Goal: Transaction & Acquisition: Purchase product/service

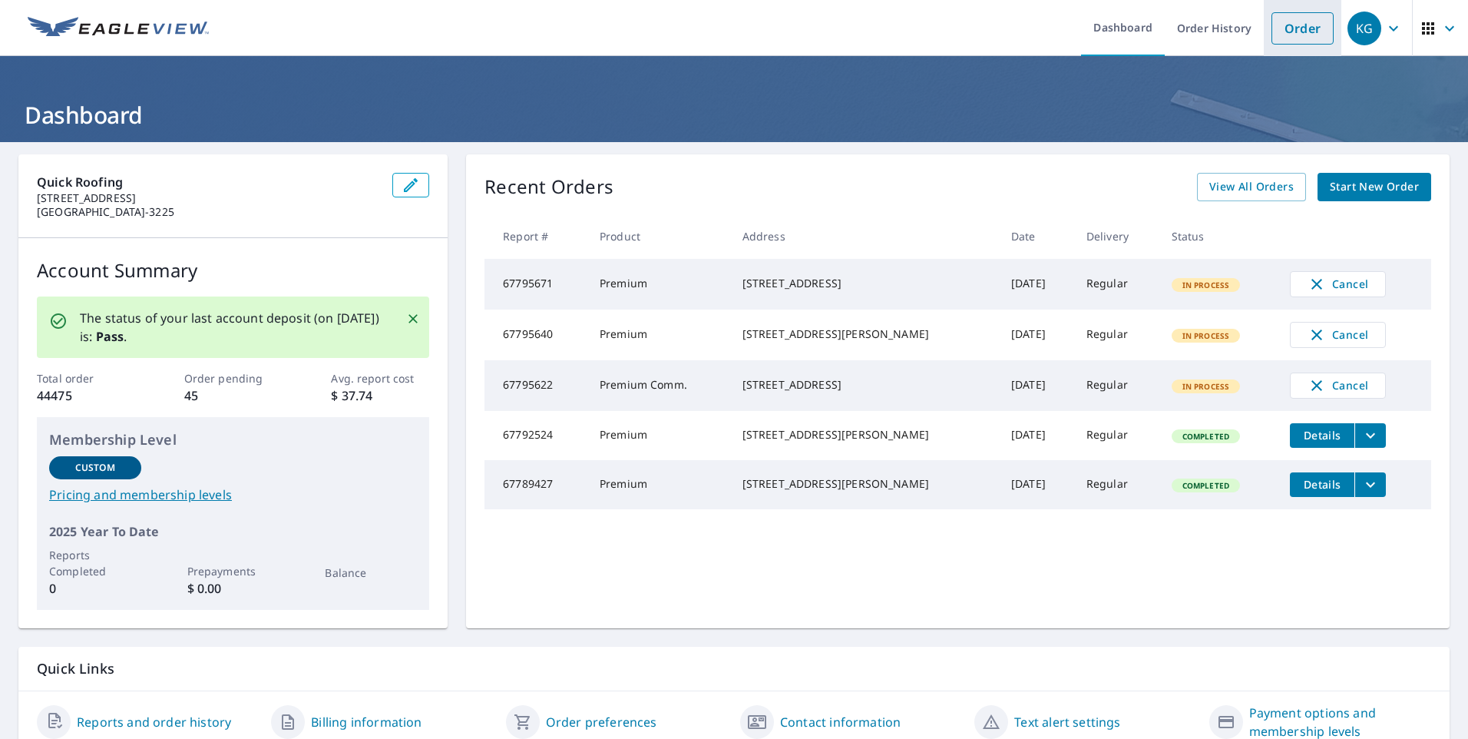
drag, startPoint x: 1312, startPoint y: 22, endPoint x: 1305, endPoint y: 28, distance: 8.8
click at [1312, 22] on link "Order" at bounding box center [1303, 28] width 62 height 32
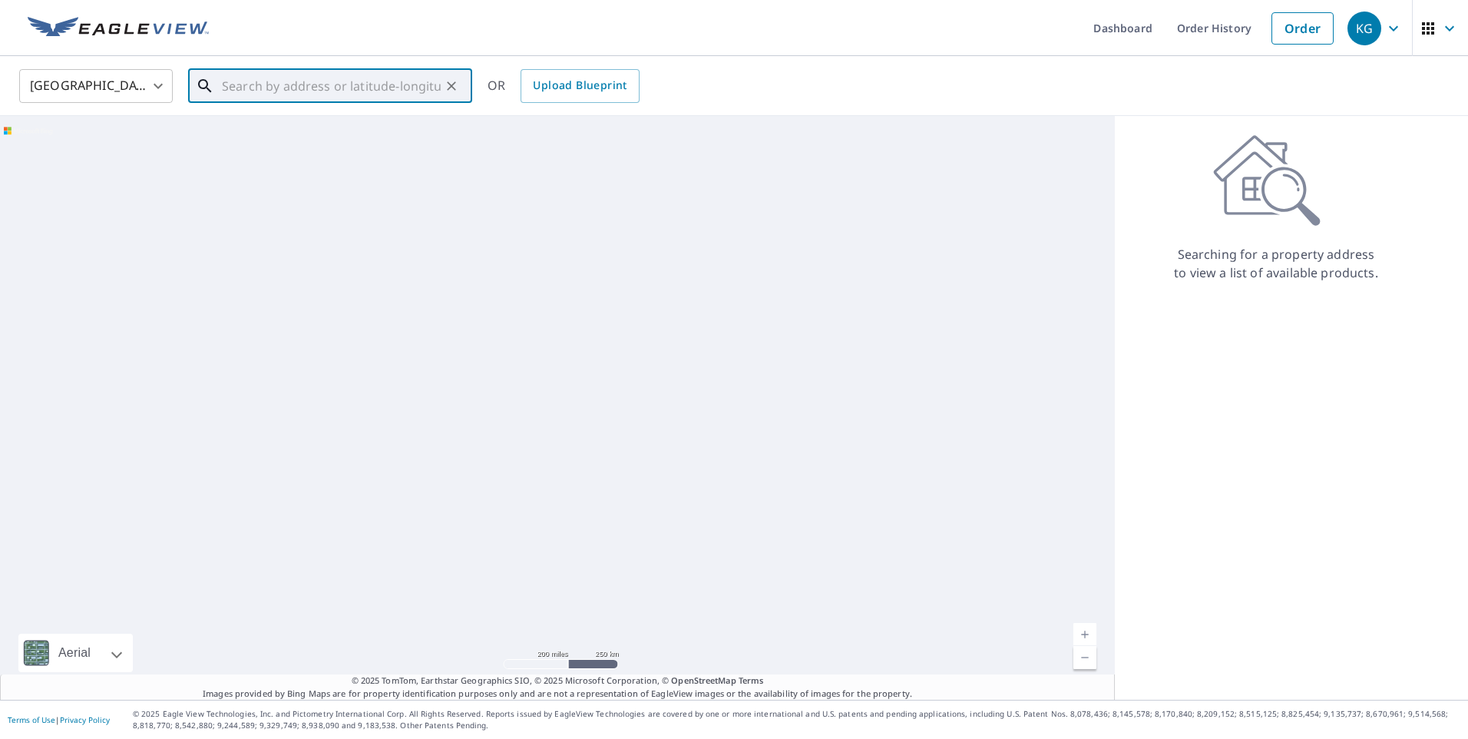
click at [256, 78] on input "text" at bounding box center [331, 86] width 219 height 43
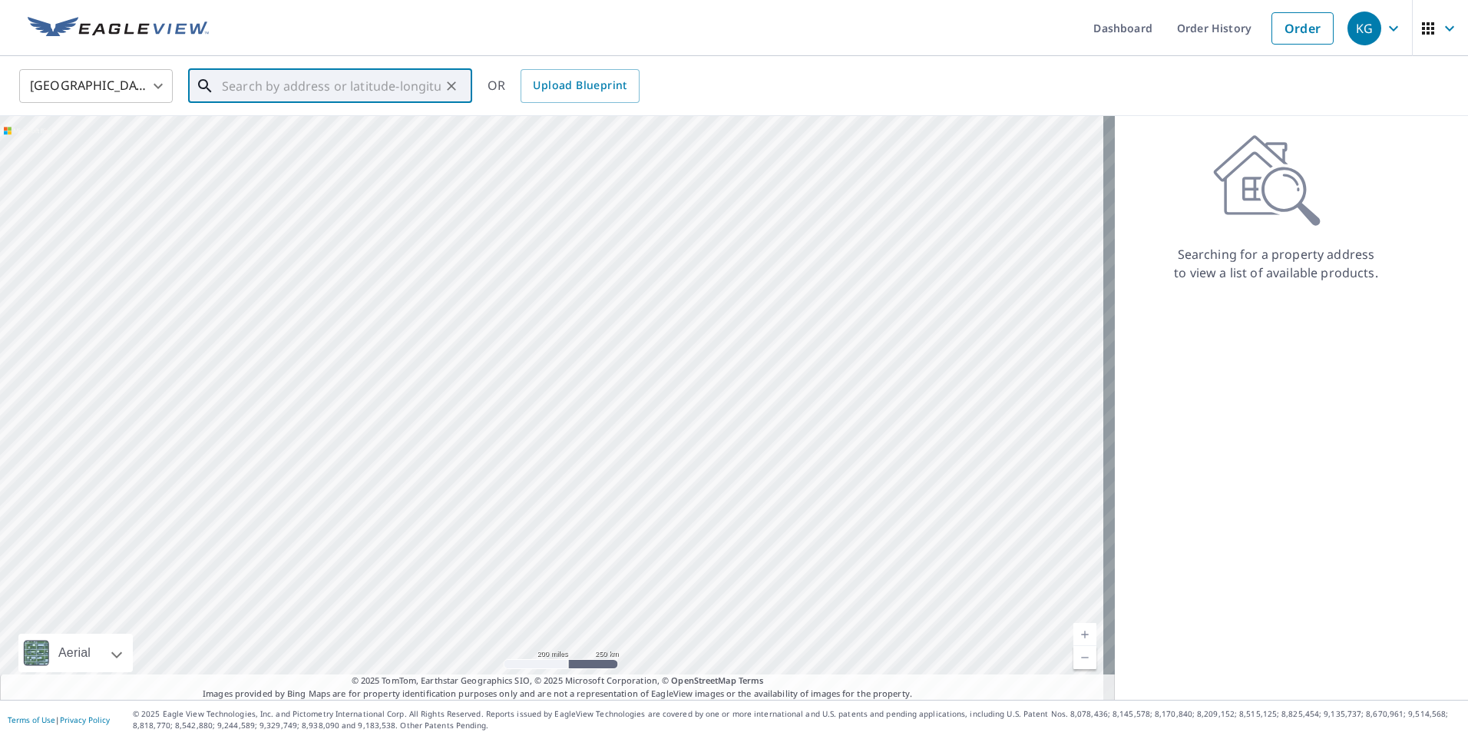
paste input "[STREET_ADDRESS][PERSON_NAME]"
click at [306, 137] on span "1648 Roman Point Dr" at bounding box center [339, 130] width 241 height 18
type input "[STREET_ADDRESS][PERSON_NAME]"
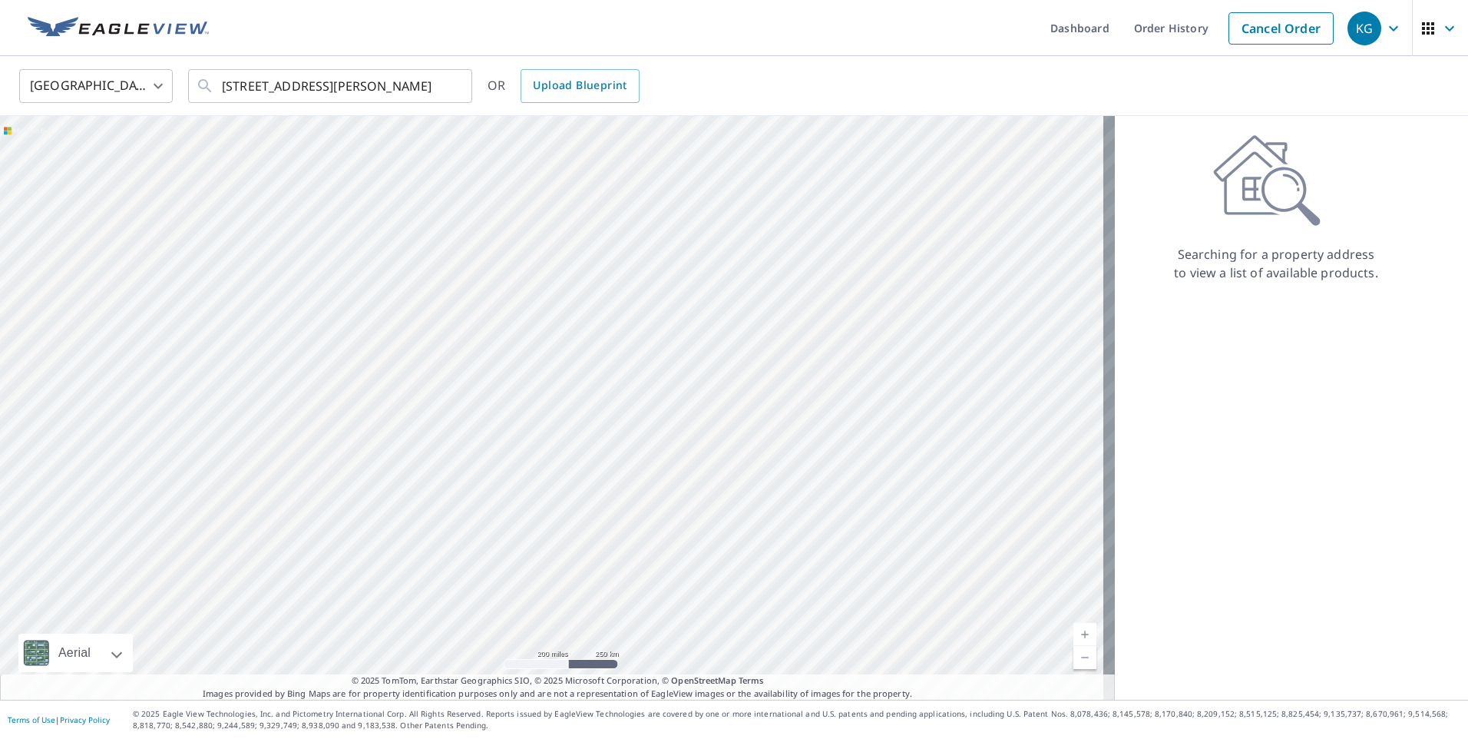
scroll to position [0, 0]
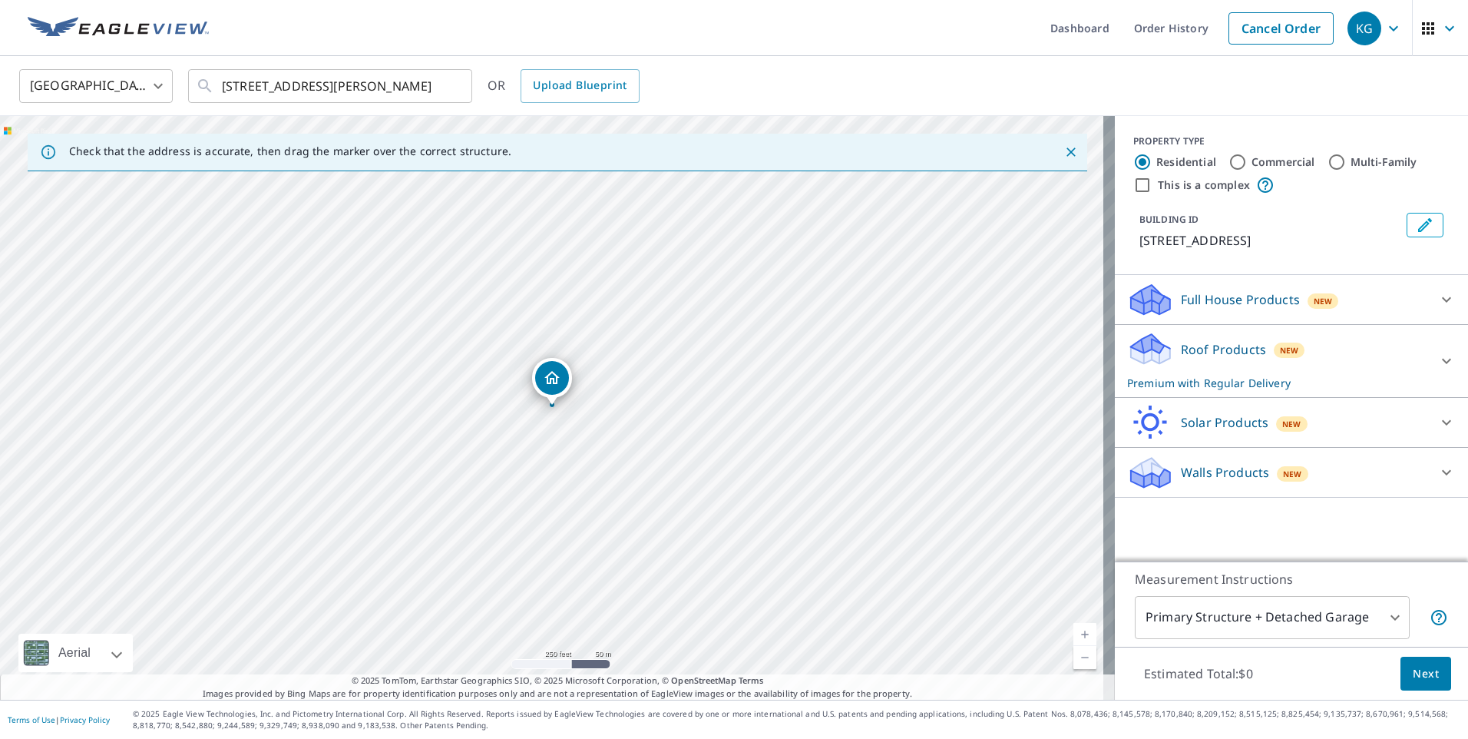
click at [1246, 301] on p "Full House Products" at bounding box center [1240, 299] width 119 height 18
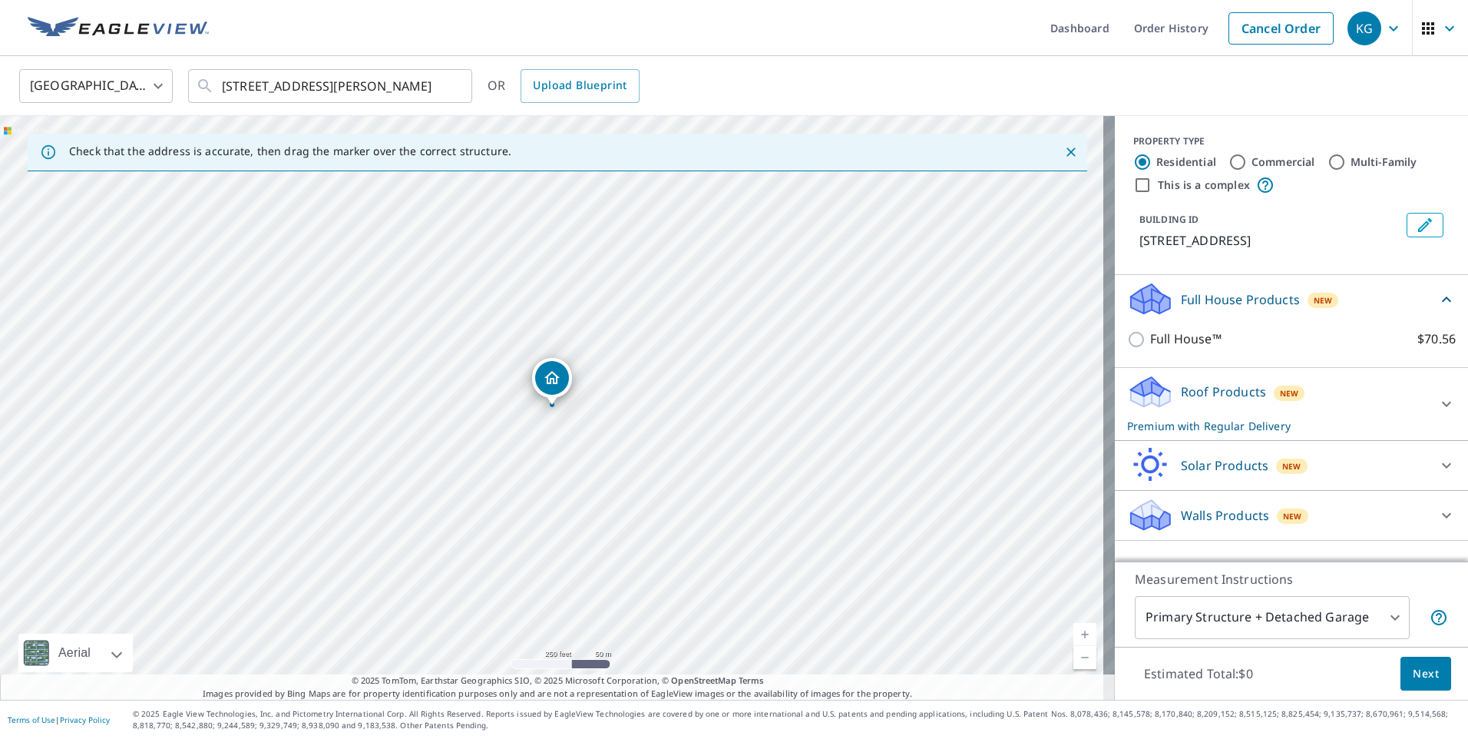
click at [1252, 520] on p "Walls Products" at bounding box center [1225, 515] width 88 height 18
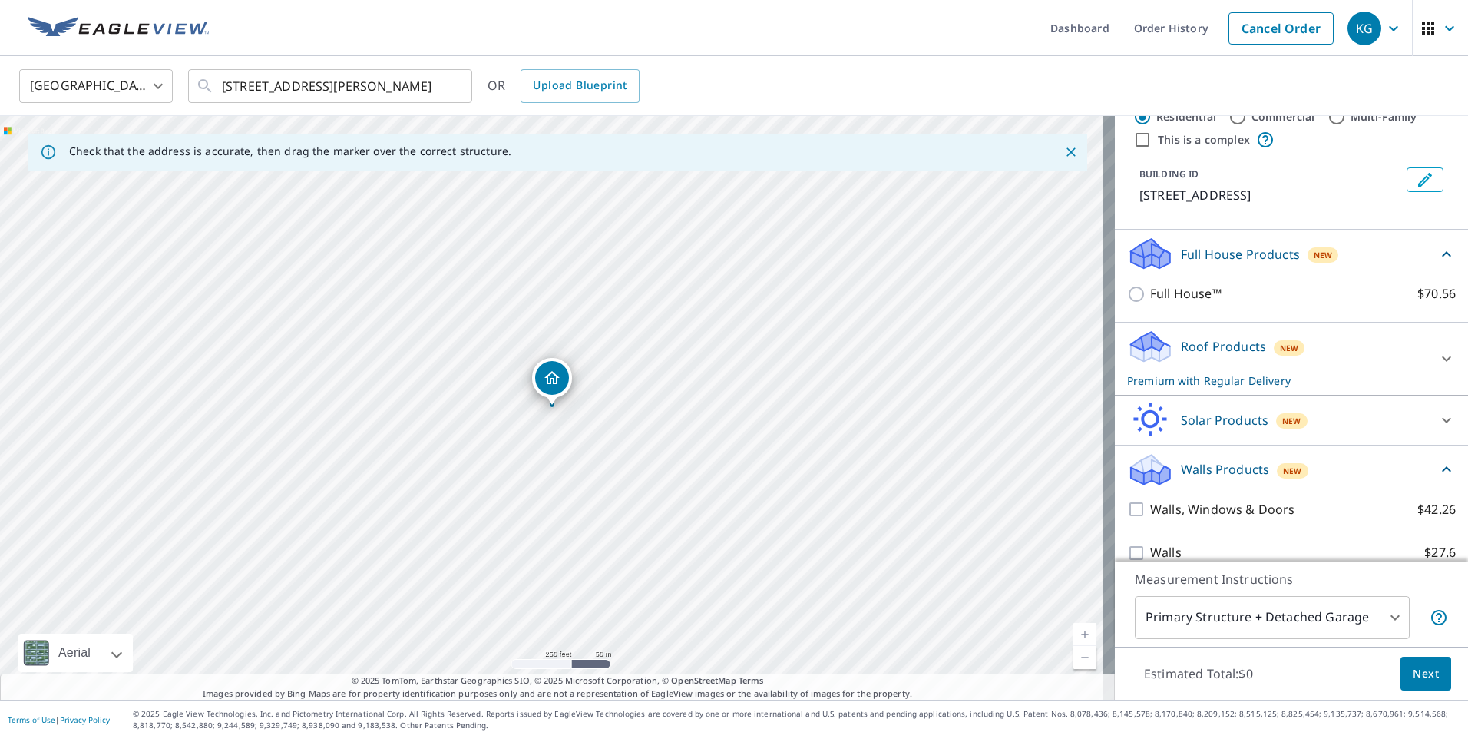
scroll to position [65, 0]
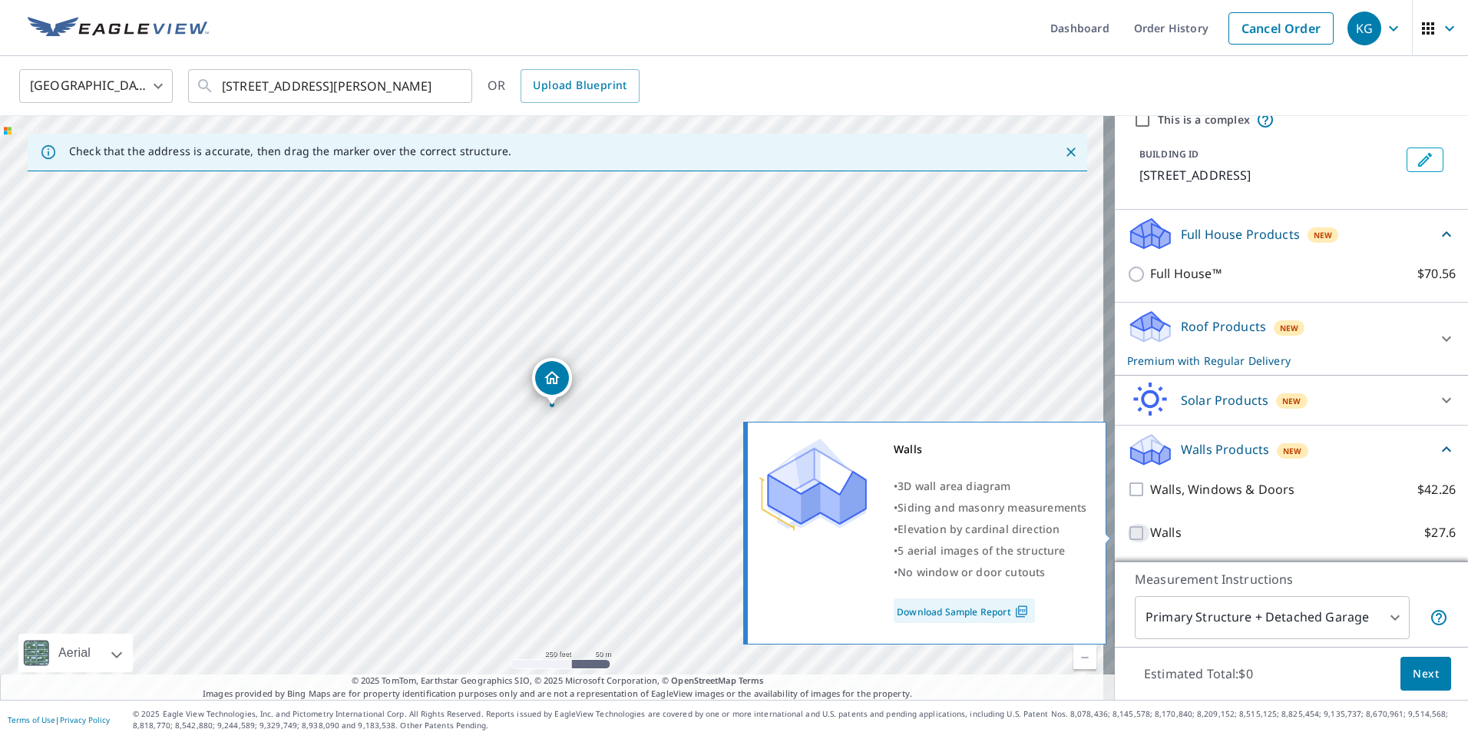
click at [1127, 533] on input "Walls $27.6" at bounding box center [1138, 533] width 23 height 18
checkbox input "true"
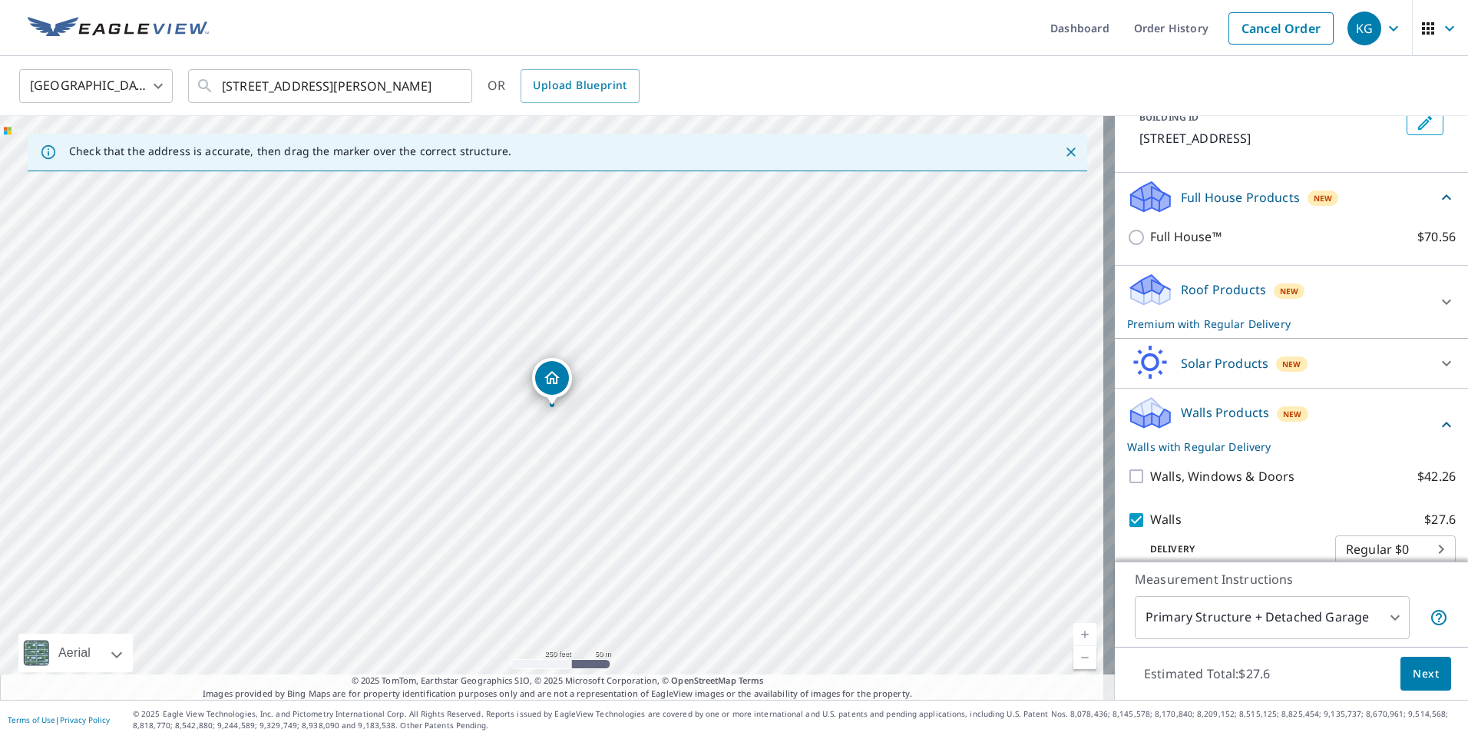
scroll to position [123, 0]
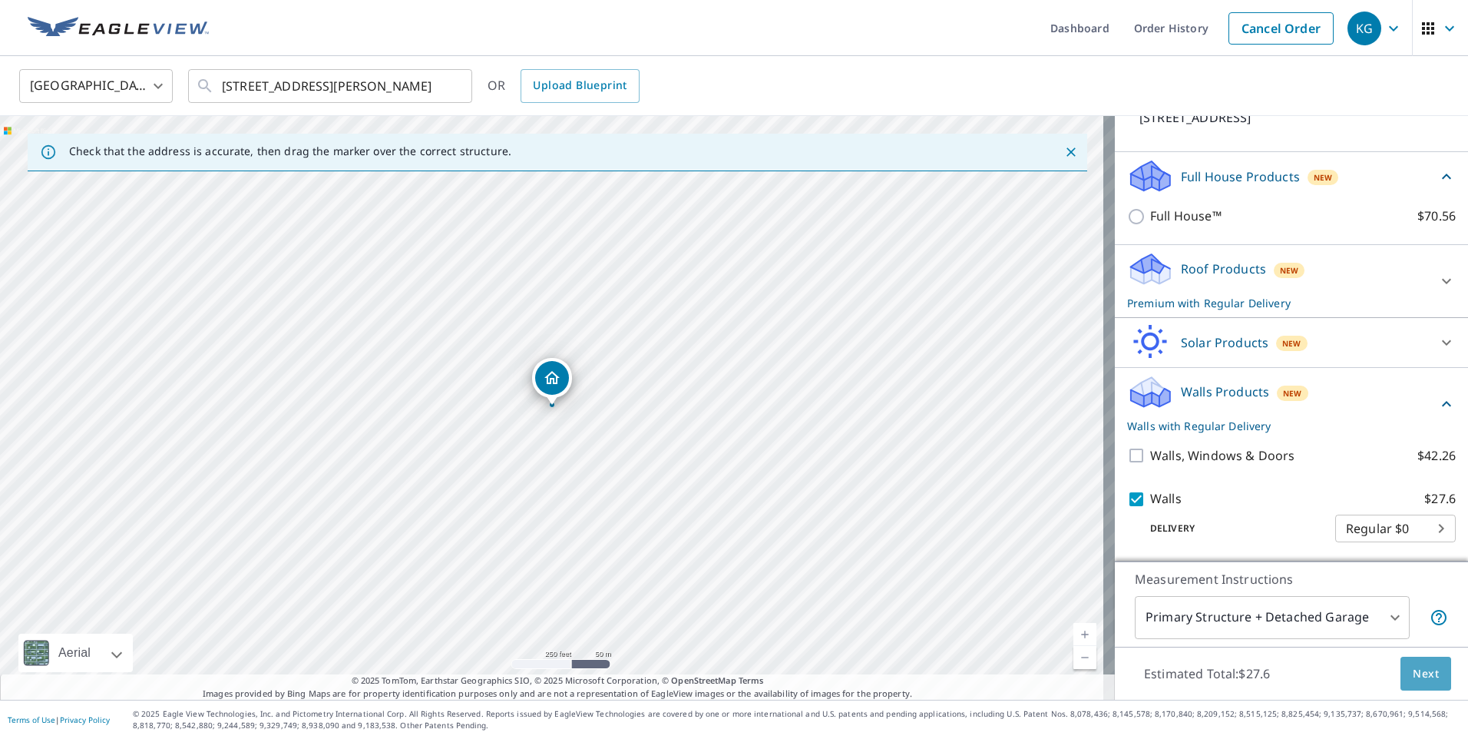
click at [1422, 680] on span "Next" at bounding box center [1426, 673] width 26 height 19
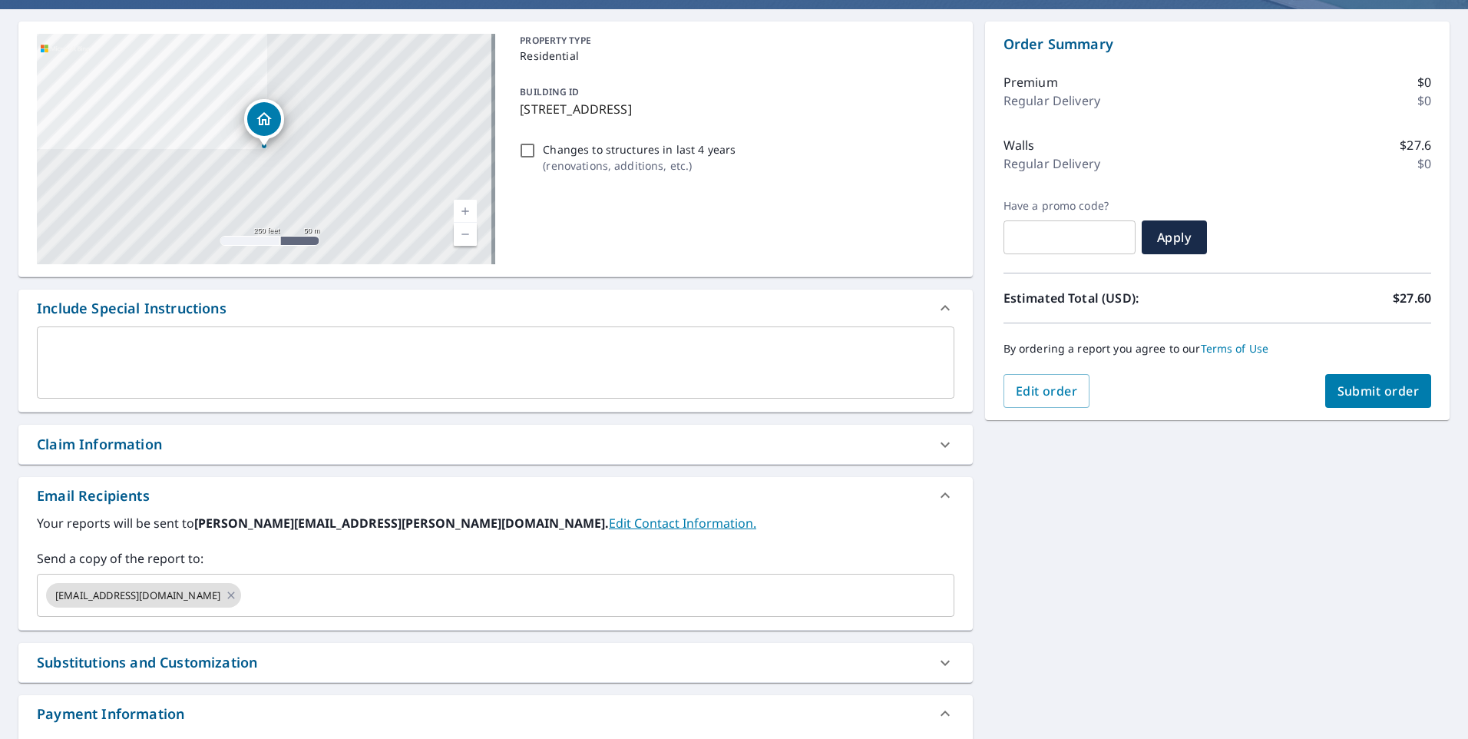
scroll to position [154, 0]
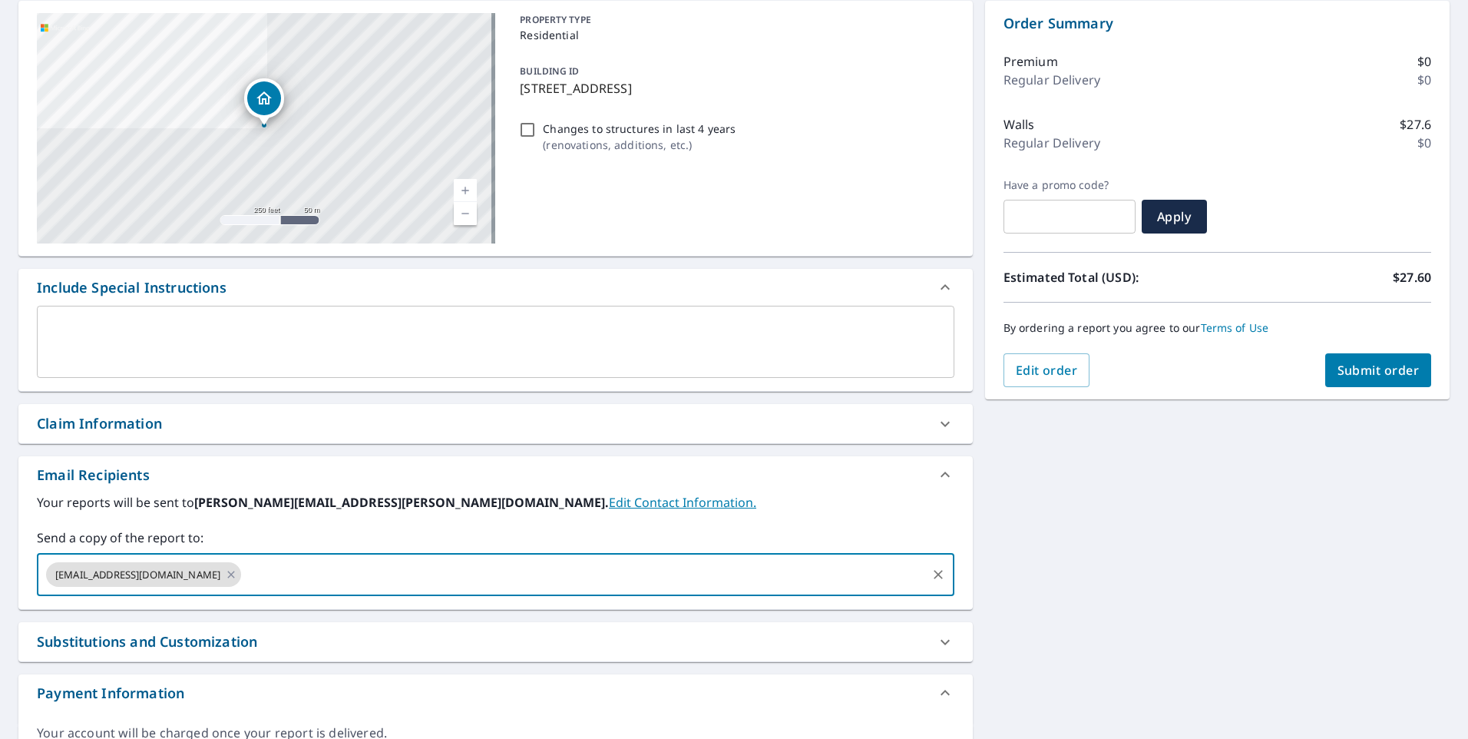
click at [243, 574] on input "text" at bounding box center [583, 574] width 680 height 29
type input "[PERSON_NAME][EMAIL_ADDRESS][PERSON_NAME][DOMAIN_NAME]"
click at [1170, 579] on div "[STREET_ADDRESS][PERSON_NAME] A standard road map Aerial A detailed look from a…" at bounding box center [734, 377] width 1468 height 779
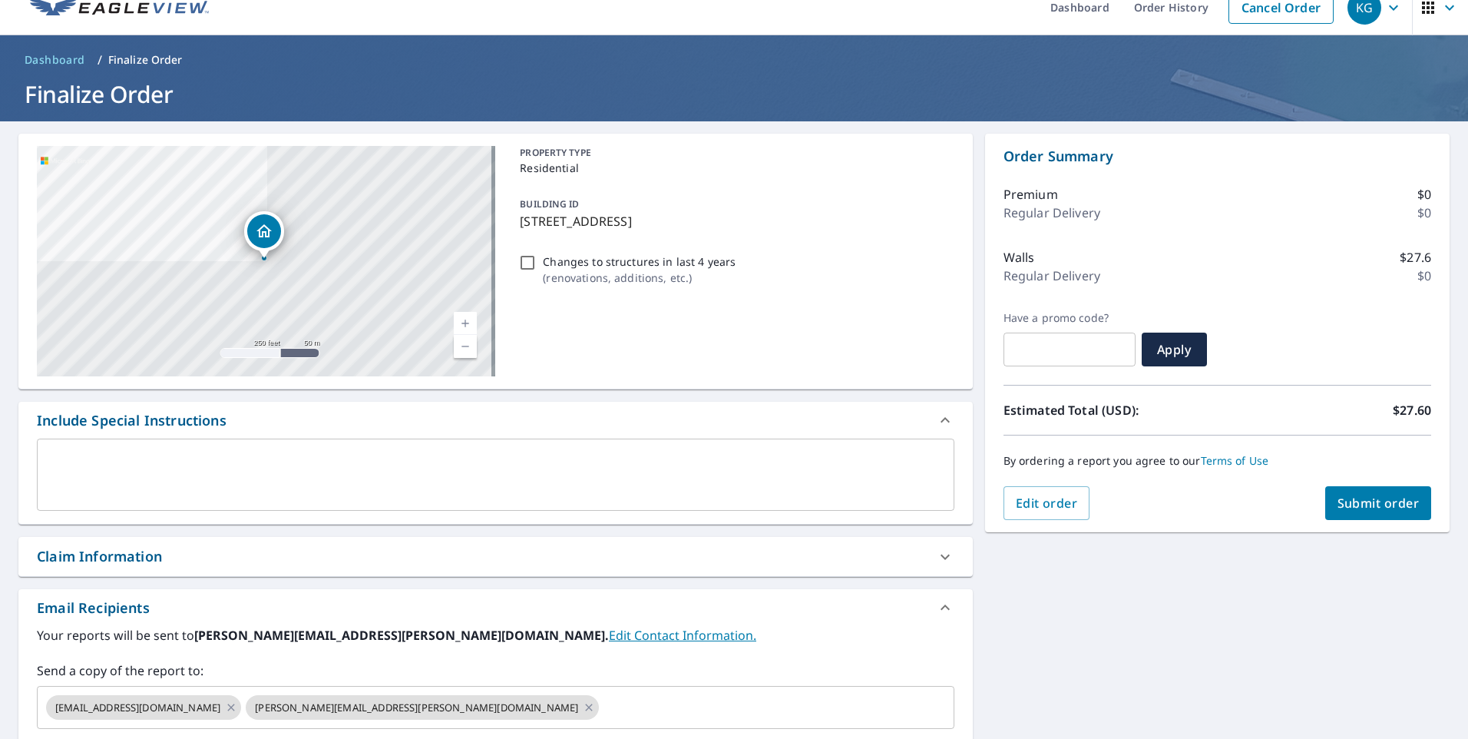
scroll to position [0, 0]
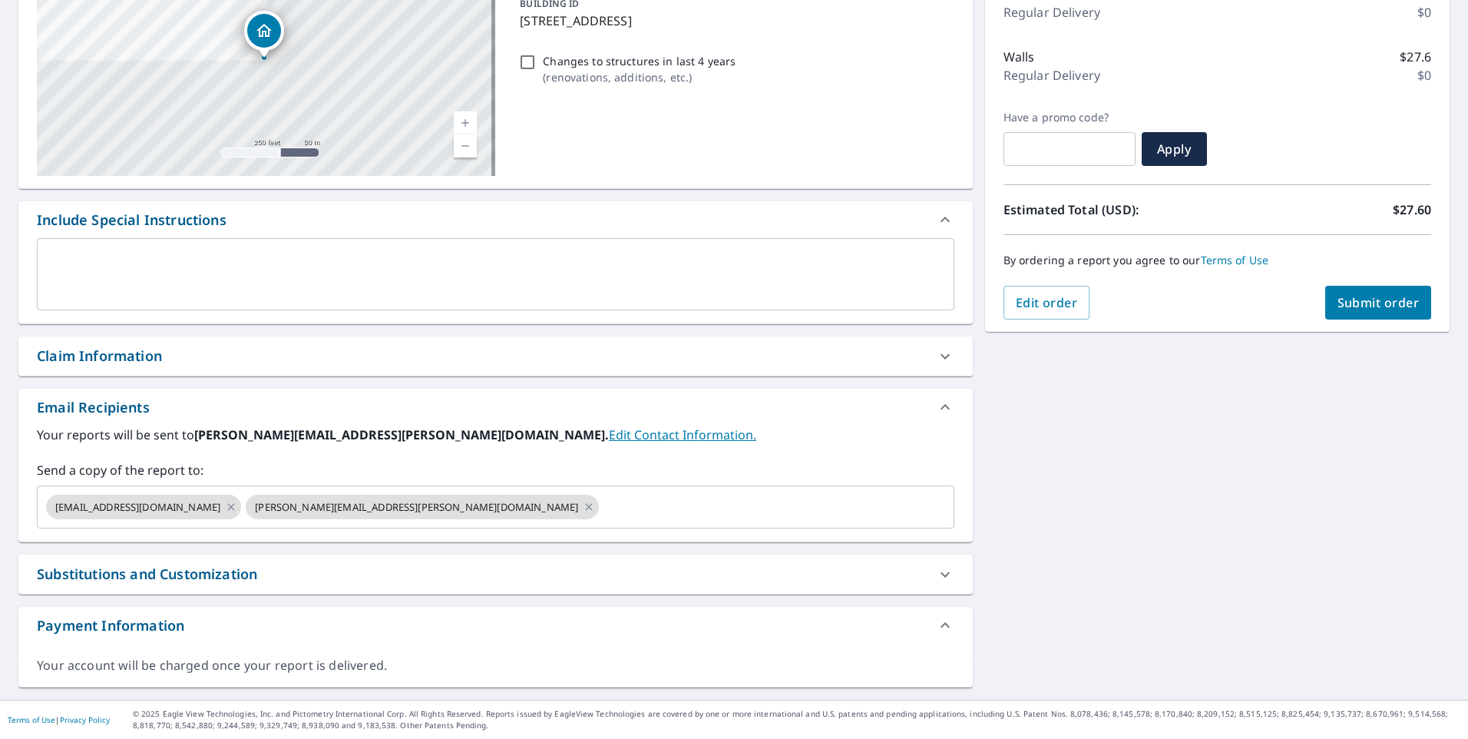
click at [1364, 306] on span "Submit order" at bounding box center [1379, 302] width 82 height 17
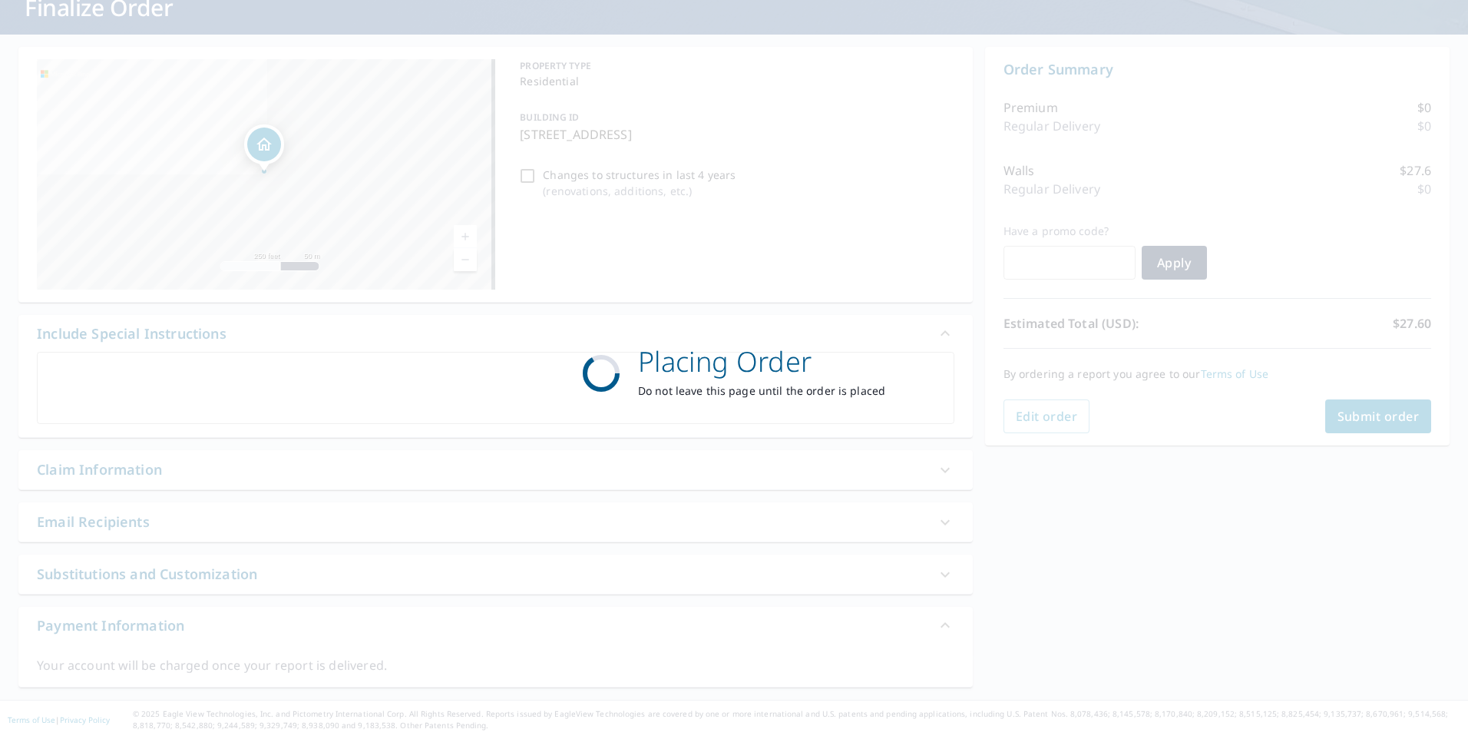
scroll to position [108, 0]
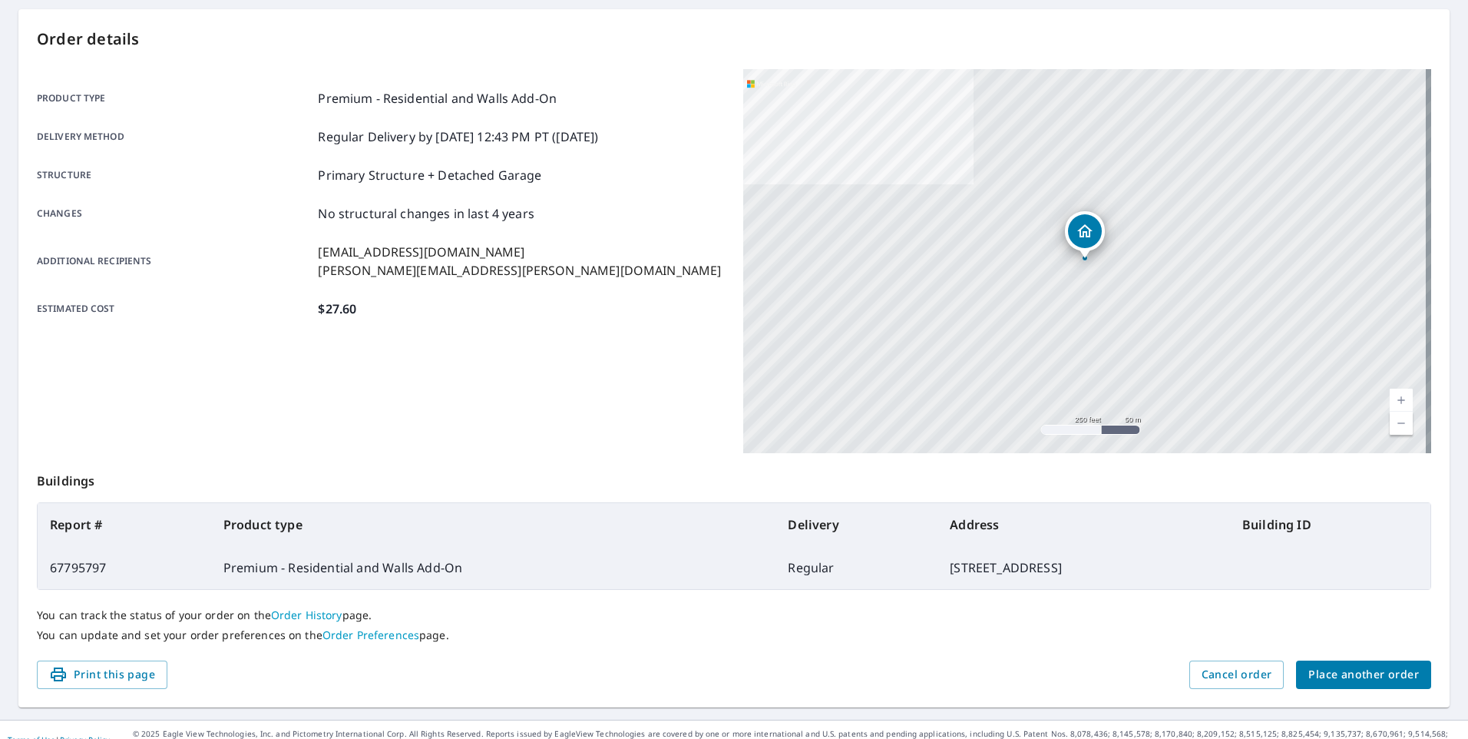
scroll to position [165, 0]
